Goal: Download file/media

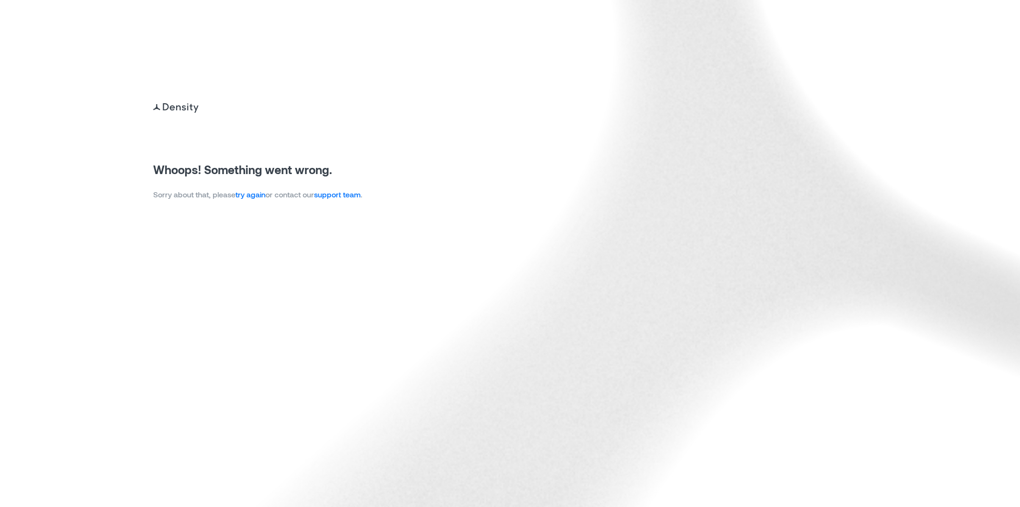
click at [247, 193] on link "try again" at bounding box center [251, 194] width 30 height 9
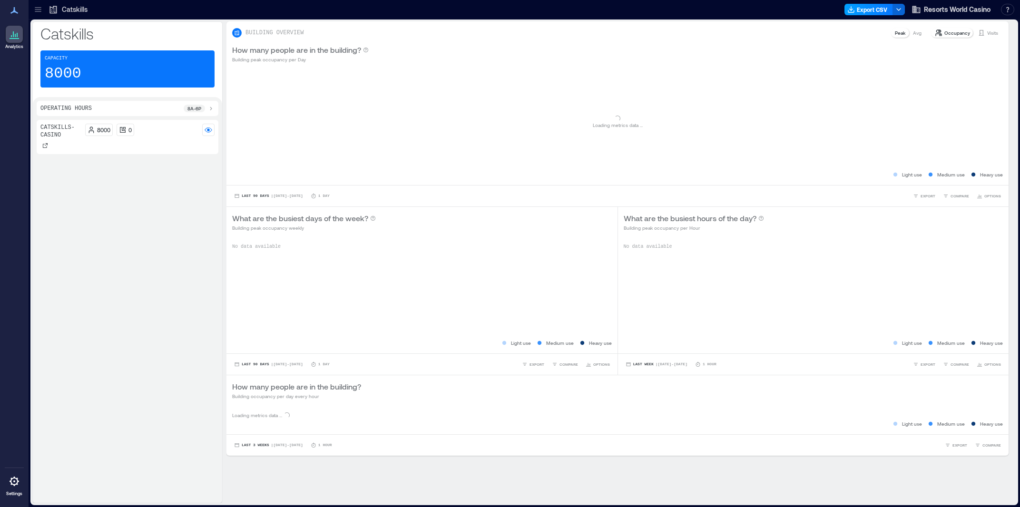
click at [862, 14] on button "Export CSV" at bounding box center [869, 9] width 49 height 11
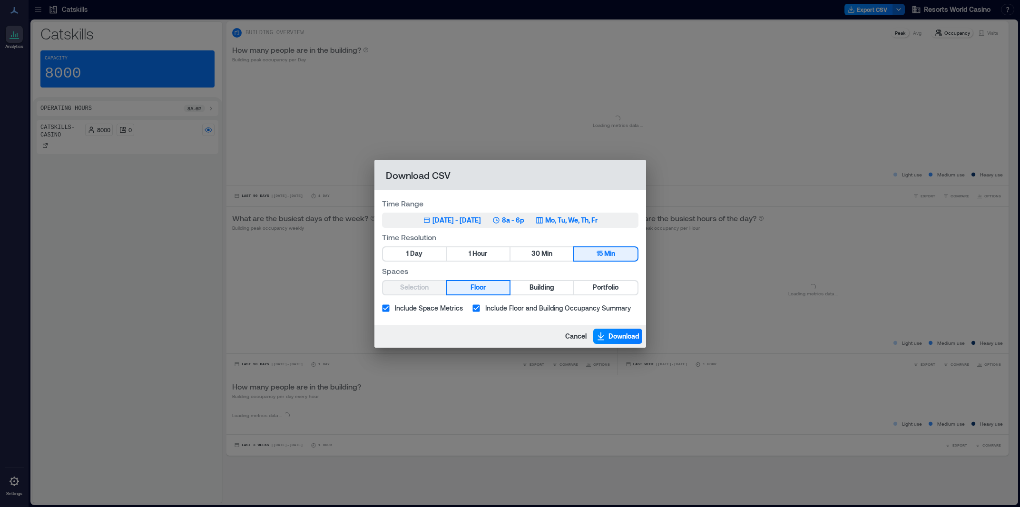
click at [481, 224] on div "[DATE] - [DATE]" at bounding box center [457, 221] width 49 height 10
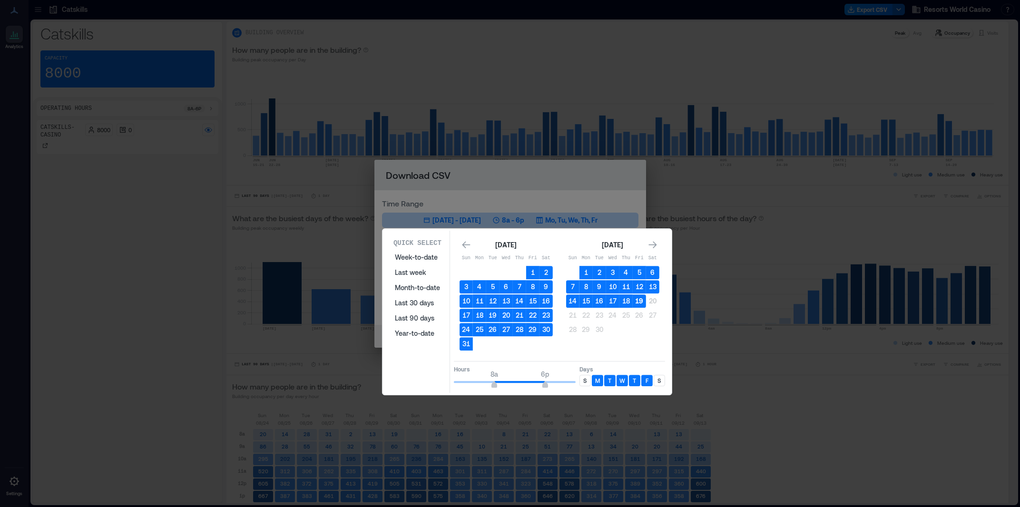
click at [638, 302] on button "19" at bounding box center [639, 301] width 13 height 13
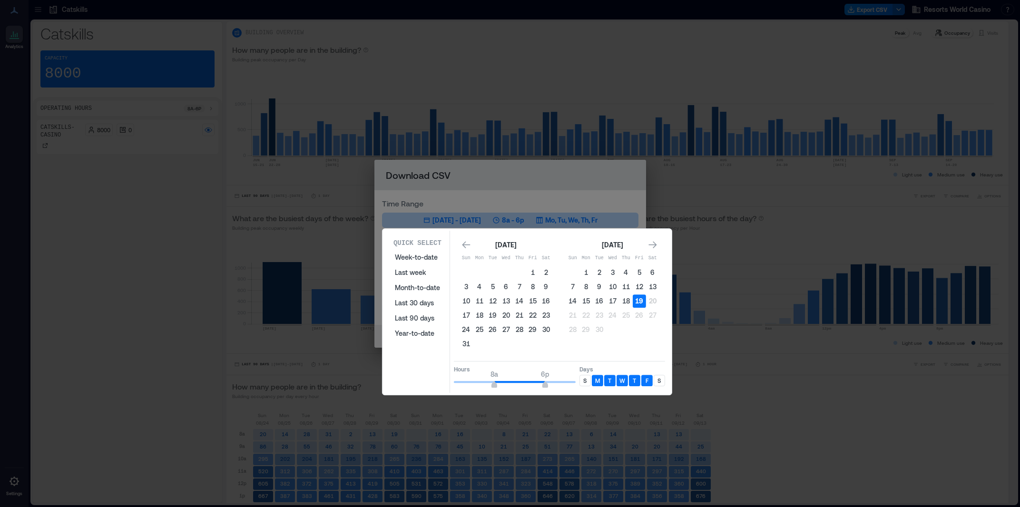
click at [638, 302] on button "19" at bounding box center [639, 301] width 13 height 13
click at [586, 385] on div "S" at bounding box center [585, 380] width 11 height 11
click at [665, 379] on div "S" at bounding box center [659, 380] width 11 height 11
drag, startPoint x: 494, startPoint y: 385, endPoint x: 451, endPoint y: 383, distance: 42.4
click at [434, 378] on div "Quick Select Week-to-date Last week Month-to-date Last 30 days Last 90 days Yea…" at bounding box center [527, 312] width 284 height 162
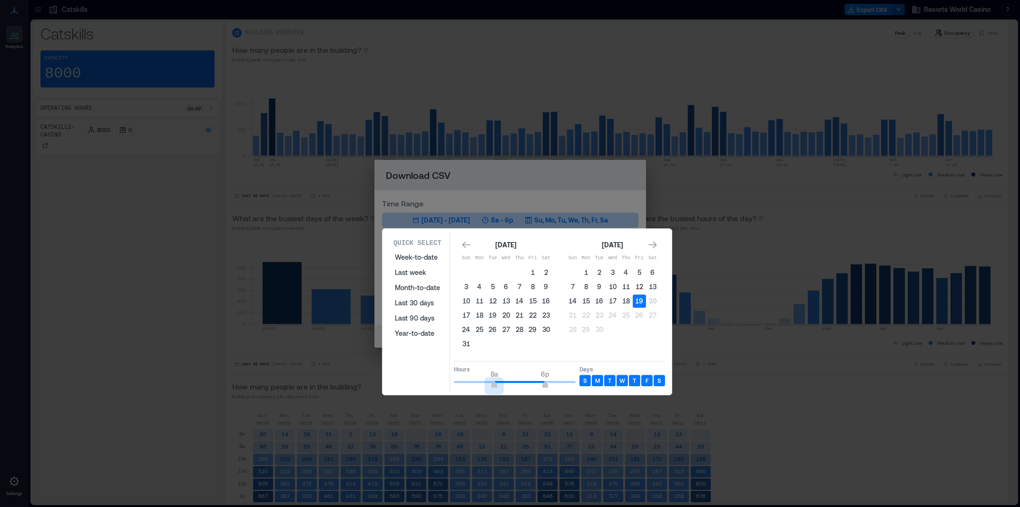
click at [451, 383] on div "Quick Select Week-to-date Last week Month-to-date Last 30 days Last 90 days Yea…" at bounding box center [527, 312] width 284 height 162
click at [495, 383] on span "12a 6p" at bounding box center [515, 382] width 122 height 14
type input "*"
drag, startPoint x: 493, startPoint y: 383, endPoint x: 446, endPoint y: 383, distance: 47.1
click at [446, 383] on div "Quick Select Week-to-date Last week Month-to-date Last 30 days Last 90 days Yea…" at bounding box center [527, 312] width 284 height 162
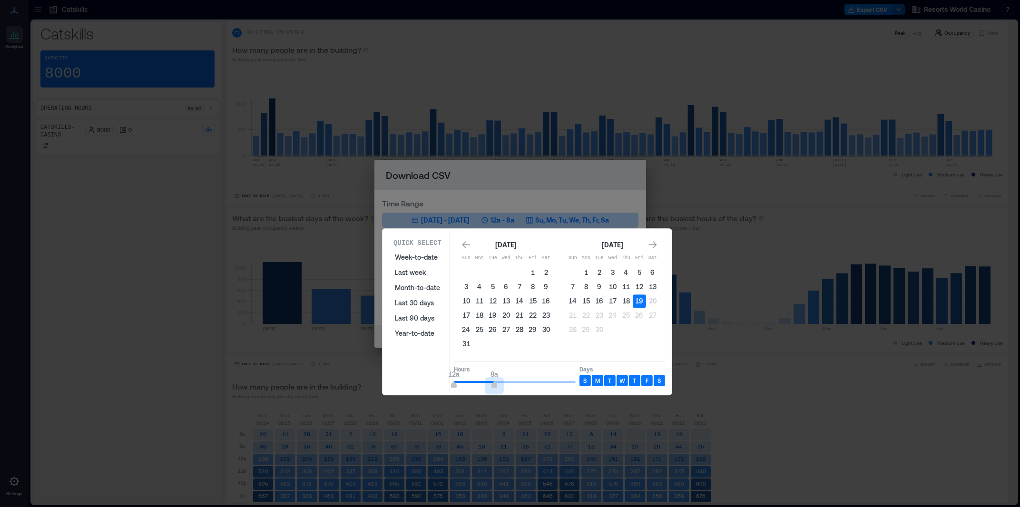
type input "*"
drag, startPoint x: 544, startPoint y: 382, endPoint x: 484, endPoint y: 385, distance: 60.0
click at [484, 385] on span "12a 6a" at bounding box center [515, 382] width 122 height 14
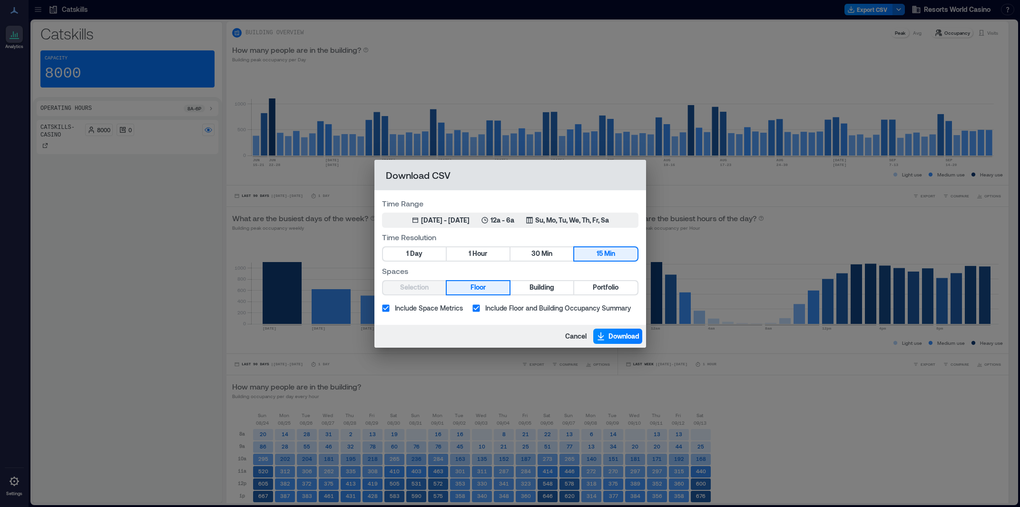
click at [487, 252] on span "Hour" at bounding box center [480, 254] width 15 height 12
click at [620, 286] on button "Portfolio" at bounding box center [605, 287] width 63 height 13
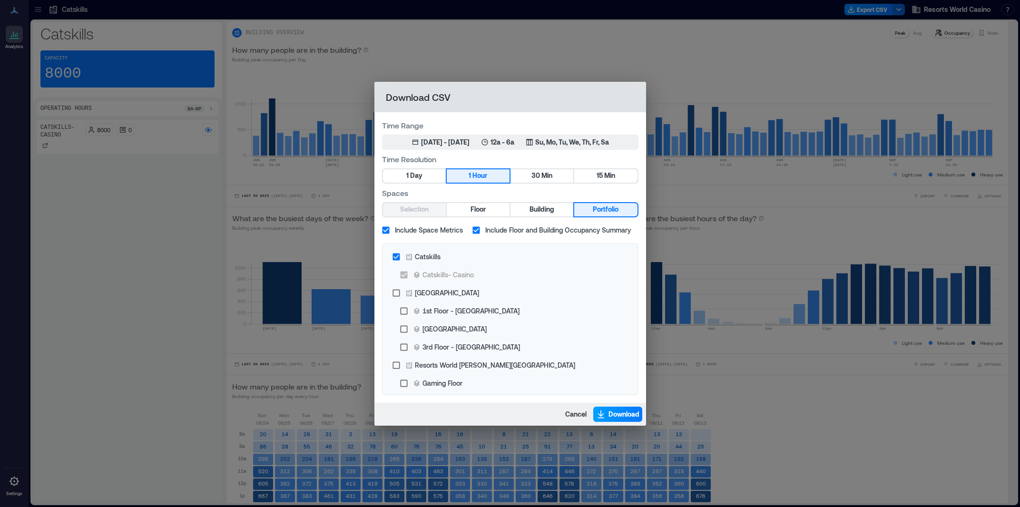
click at [627, 413] on span "Download" at bounding box center [624, 415] width 31 height 10
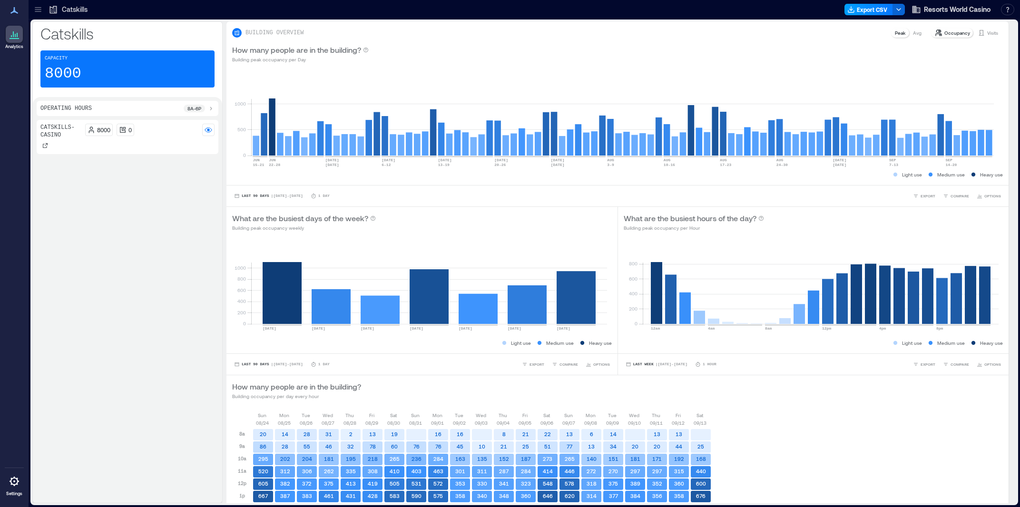
click at [858, 8] on button "Export CSV" at bounding box center [869, 9] width 49 height 11
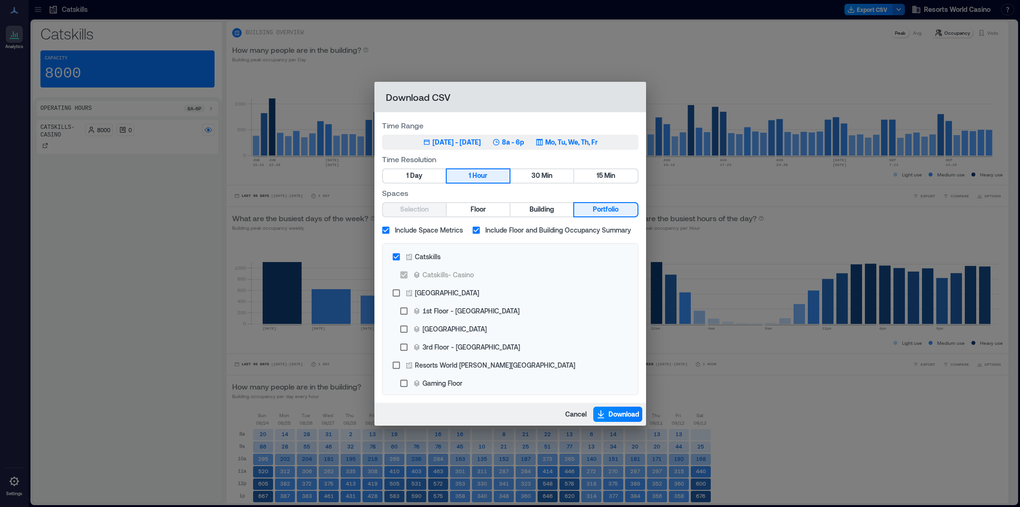
click at [479, 140] on div "[DATE] - [DATE]" at bounding box center [457, 143] width 49 height 10
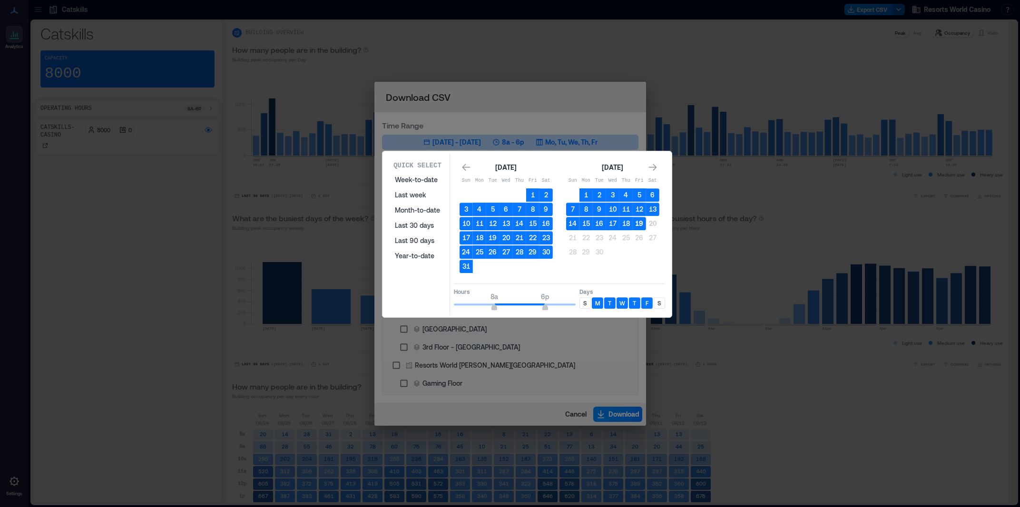
click at [643, 224] on button "19" at bounding box center [639, 223] width 13 height 13
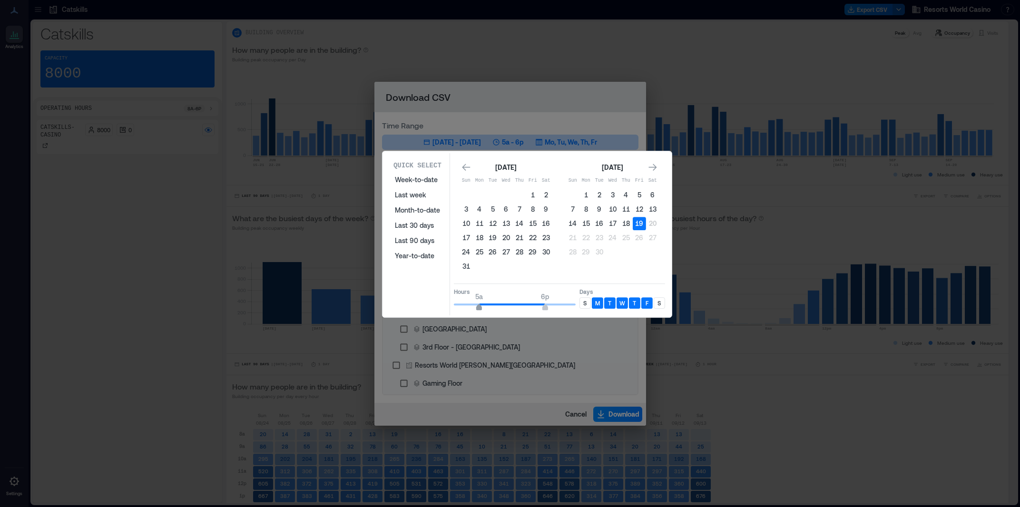
type input "*"
drag, startPoint x: 495, startPoint y: 306, endPoint x: 484, endPoint y: 309, distance: 11.4
click at [484, 309] on span "6a" at bounding box center [485, 308] width 6 height 4
type input "**"
drag, startPoint x: 545, startPoint y: 307, endPoint x: 575, endPoint y: 306, distance: 30.0
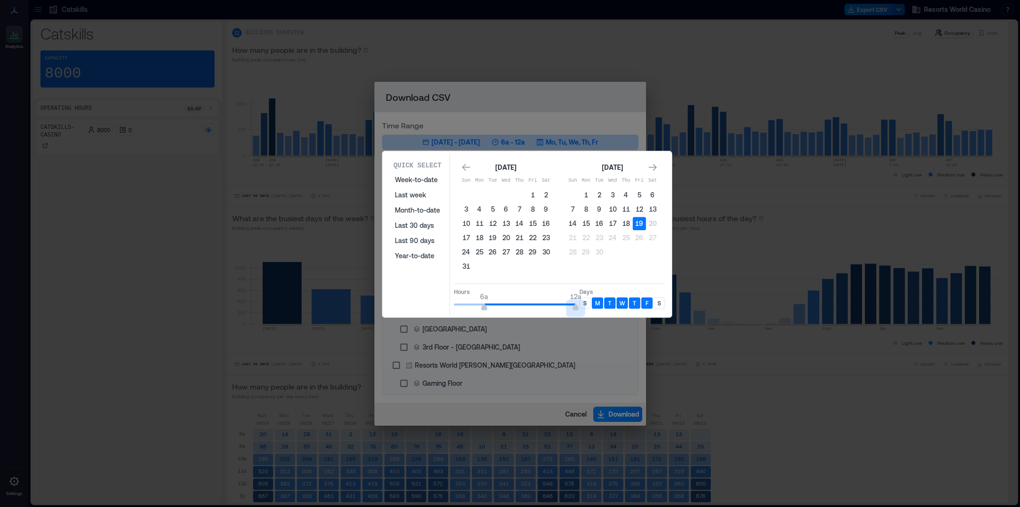
click at [575, 306] on span "12a" at bounding box center [576, 308] width 6 height 4
drag, startPoint x: 585, startPoint y: 303, endPoint x: 644, endPoint y: 304, distance: 59.0
click at [586, 303] on p "S" at bounding box center [584, 303] width 3 height 8
click at [661, 305] on p "S" at bounding box center [659, 303] width 3 height 8
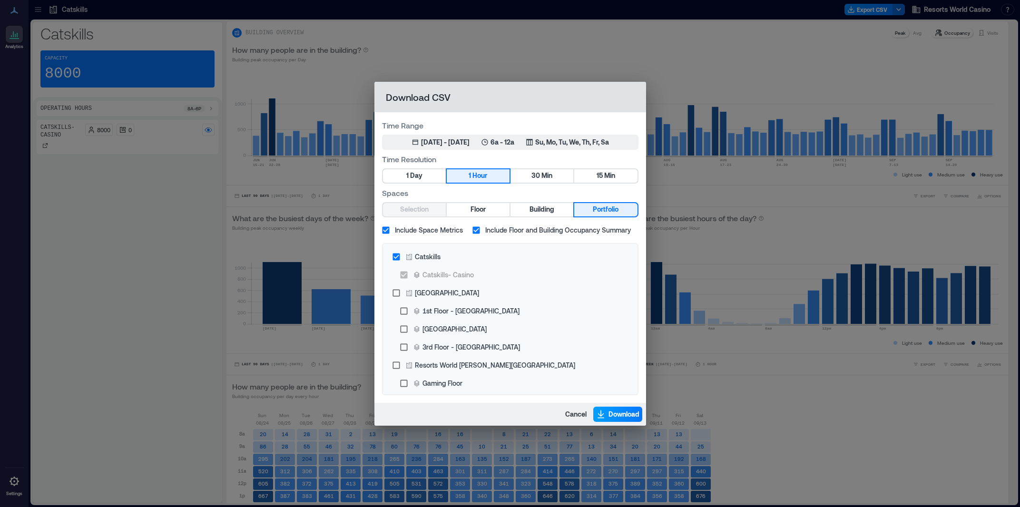
click at [621, 414] on span "Download" at bounding box center [624, 415] width 31 height 10
